Goal: Task Accomplishment & Management: Manage account settings

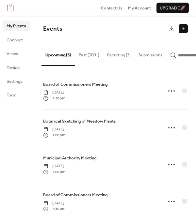
click at [97, 51] on button "Past (100+)" at bounding box center [89, 53] width 28 height 23
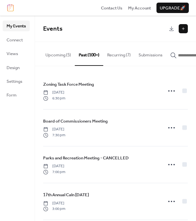
click at [124, 59] on button "Recurring (7)" at bounding box center [118, 53] width 31 height 23
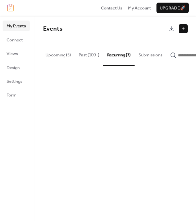
click at [73, 53] on button "Upcoming (5)" at bounding box center [57, 53] width 33 height 23
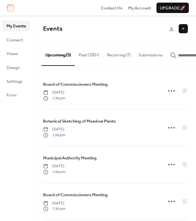
click at [112, 50] on button "Recurring (7)" at bounding box center [118, 53] width 31 height 23
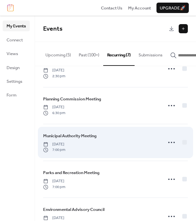
scroll to position [118, 0]
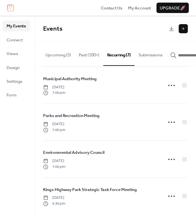
click at [89, 54] on button "Past (100+)" at bounding box center [89, 53] width 28 height 23
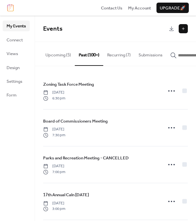
click at [116, 48] on button "Recurring (7)" at bounding box center [118, 53] width 31 height 23
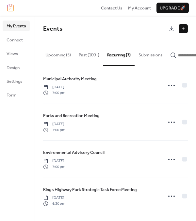
click at [95, 53] on button "Past (100+)" at bounding box center [89, 53] width 28 height 23
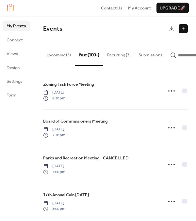
click at [123, 55] on button "Recurring (7)" at bounding box center [118, 53] width 31 height 23
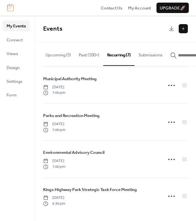
click at [94, 55] on button "Past (100+)" at bounding box center [89, 53] width 28 height 23
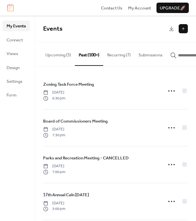
click at [129, 54] on button "Recurring (7)" at bounding box center [118, 53] width 31 height 23
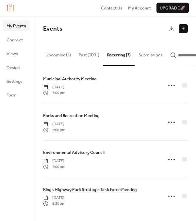
click at [88, 54] on button "Past (100+)" at bounding box center [89, 53] width 28 height 23
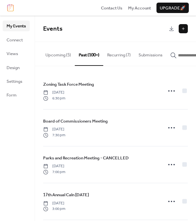
click at [118, 54] on button "Recurring (7)" at bounding box center [118, 53] width 31 height 23
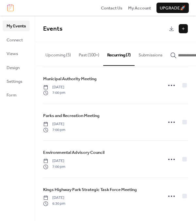
click at [101, 54] on button "Past (100+)" at bounding box center [89, 53] width 28 height 23
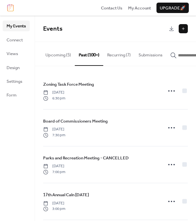
click at [119, 55] on button "Recurring (7)" at bounding box center [118, 53] width 31 height 23
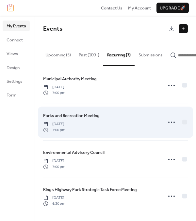
click at [79, 114] on span "Parks and Recreation Meeting" at bounding box center [71, 116] width 56 height 7
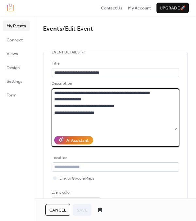
drag, startPoint x: 113, startPoint y: 116, endPoint x: 37, endPoint y: 92, distance: 79.6
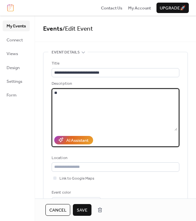
type textarea "*"
type textarea "**********"
click at [78, 207] on span "Save" at bounding box center [82, 210] width 11 height 7
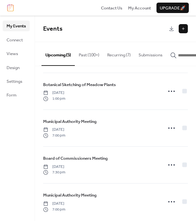
scroll to position [44, 0]
